Goal: Information Seeking & Learning: Learn about a topic

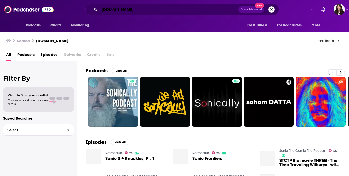
click at [139, 10] on input "[DOMAIN_NAME]" at bounding box center [168, 9] width 139 height 8
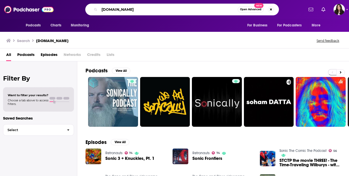
drag, startPoint x: 145, startPoint y: 9, endPoint x: 81, endPoint y: 9, distance: 63.8
click at [81, 9] on div "[DOMAIN_NAME] Open Advanced New" at bounding box center [181, 10] width 243 height 12
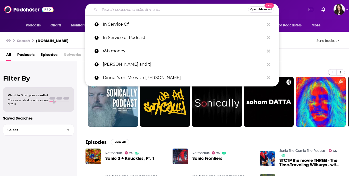
paste input "Afropop Worldwide"
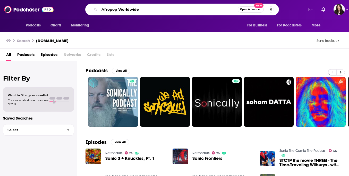
type input "Afropop Worldwide"
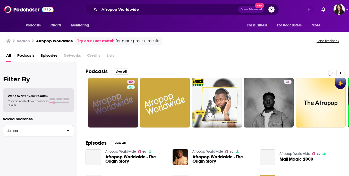
click at [118, 96] on link "60" at bounding box center [113, 103] width 50 height 50
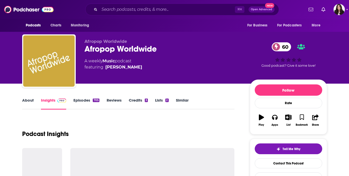
scroll to position [67, 0]
